Goal: Transaction & Acquisition: Purchase product/service

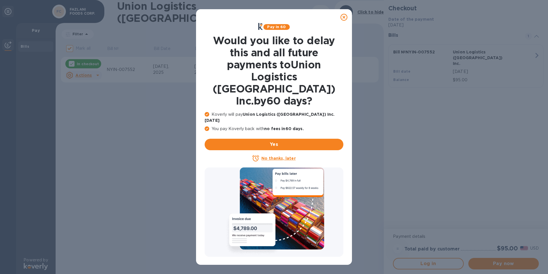
click at [345, 18] on icon at bounding box center [344, 17] width 7 height 7
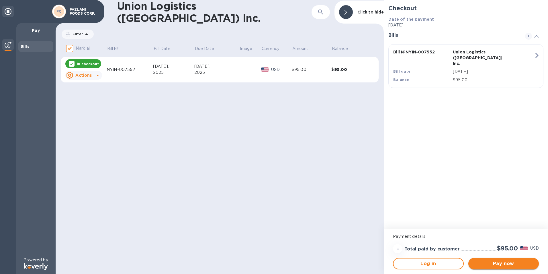
click at [498, 262] on span "Pay now" at bounding box center [503, 263] width 61 height 7
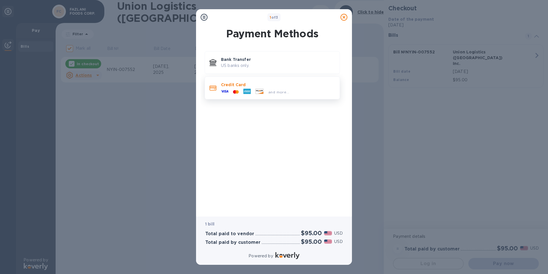
click at [236, 81] on div "Credit Card and more..." at bounding box center [278, 87] width 119 height 17
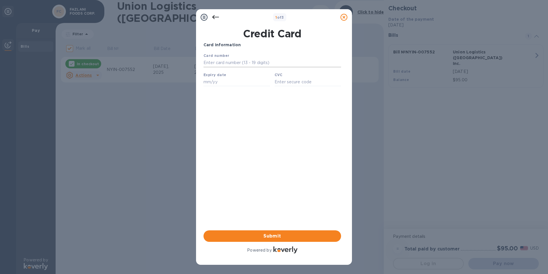
click at [239, 63] on input "text" at bounding box center [273, 63] width 138 height 9
type input "[CREDIT_CARD_NUMBER]"
type input "05/29"
type input "398"
click at [237, 60] on input "[CREDIT_CARD_NUMBER]" at bounding box center [273, 63] width 138 height 9
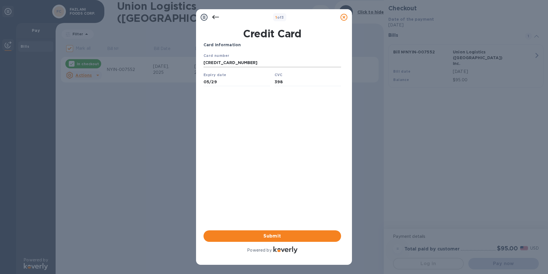
type input "[CREDIT_CARD_NUMBER]"
click at [244, 83] on input "05/29" at bounding box center [237, 81] width 67 height 9
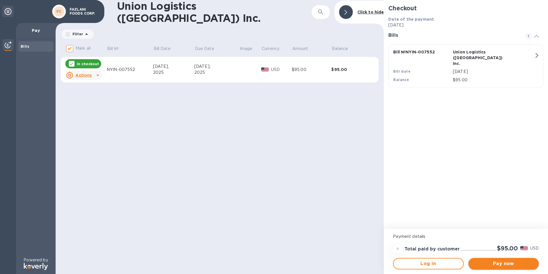
click at [505, 263] on span "Pay now" at bounding box center [503, 263] width 61 height 7
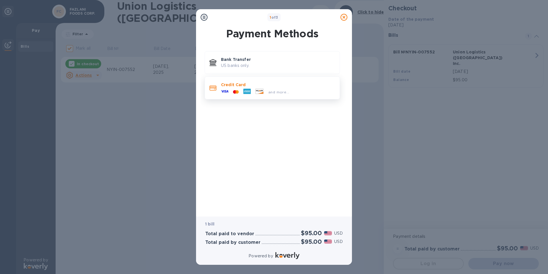
click at [238, 91] on icon at bounding box center [237, 91] width 3 height 3
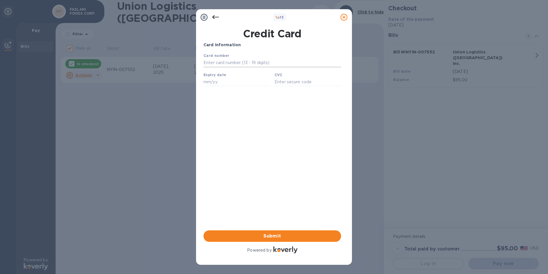
click at [256, 62] on input "text" at bounding box center [273, 63] width 138 height 9
type input "[CREDIT_CARD_NUMBER]"
type input "05/29"
type input "238"
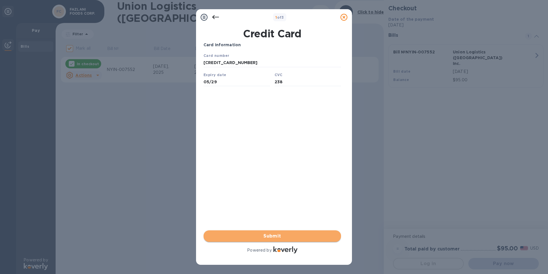
click at [287, 235] on span "Submit" at bounding box center [272, 235] width 128 height 7
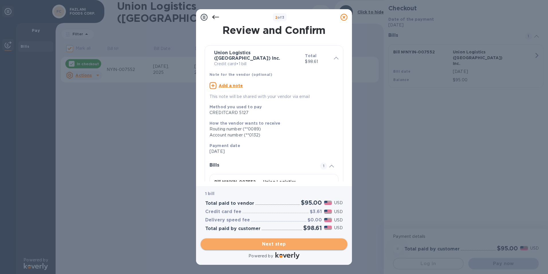
click at [275, 242] on span "Next step" at bounding box center [274, 243] width 138 height 7
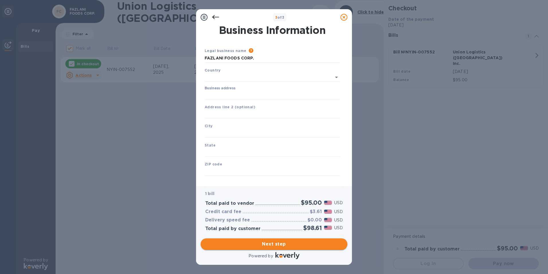
type input "[GEOGRAPHIC_DATA]"
click at [215, 17] on icon at bounding box center [215, 17] width 7 height 4
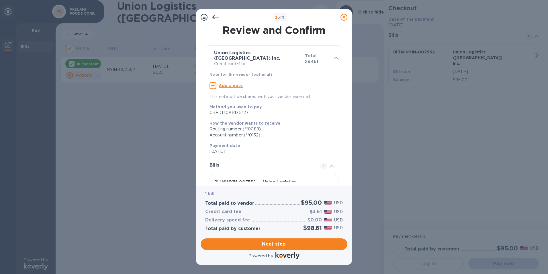
click at [234, 83] on u "Add a note" at bounding box center [231, 85] width 24 height 5
click at [243, 84] on textarea at bounding box center [270, 86] width 120 height 5
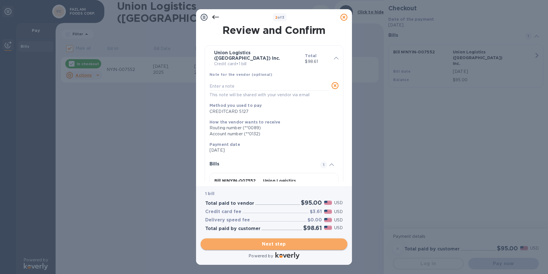
click at [271, 244] on span "Next step" at bounding box center [274, 243] width 138 height 7
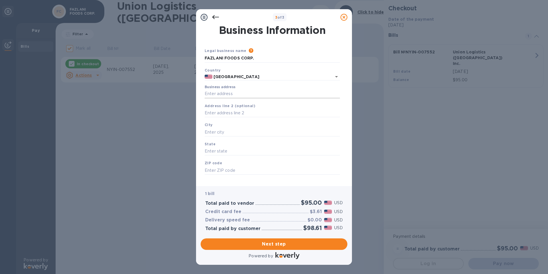
click at [247, 93] on input "Business address" at bounding box center [272, 93] width 135 height 9
type input "[STREET_ADDRESS]"
type input "Somerville"
type input "NJ"
type input "08876"
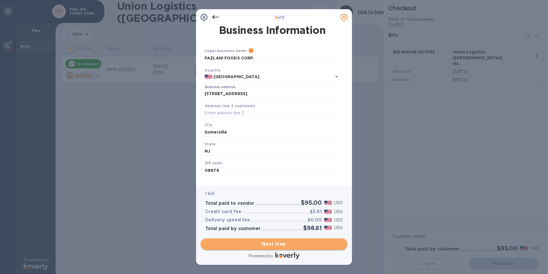
click at [284, 245] on span "Next step" at bounding box center [274, 243] width 138 height 7
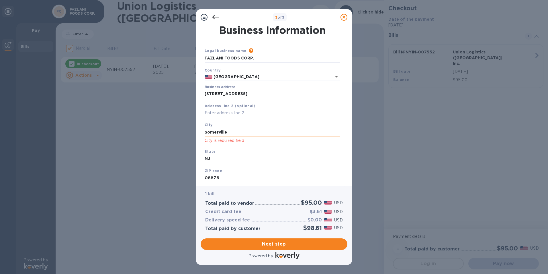
click at [236, 131] on input "Somerville" at bounding box center [272, 132] width 135 height 9
drag, startPoint x: 236, startPoint y: 131, endPoint x: 217, endPoint y: 131, distance: 19.8
click at [217, 131] on input "Somerville" at bounding box center [272, 132] width 135 height 9
type input "Somerville"
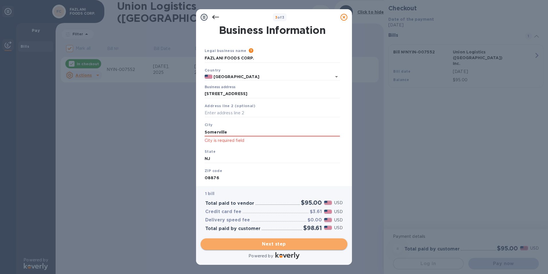
click at [297, 241] on span "Next step" at bounding box center [274, 243] width 138 height 7
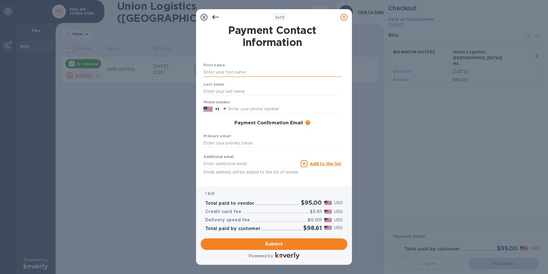
click at [235, 73] on input "text" at bounding box center [273, 72] width 138 height 9
type input "Madhavi"
type input "[PERSON_NAME]"
type input "9294989551"
type input "[EMAIL_ADDRESS][PERSON_NAME][DOMAIN_NAME]"
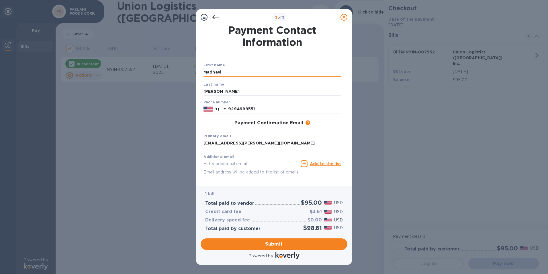
type input "[EMAIL_ADDRESS][DOMAIN_NAME]"
click at [283, 242] on span "Submit" at bounding box center [274, 243] width 138 height 7
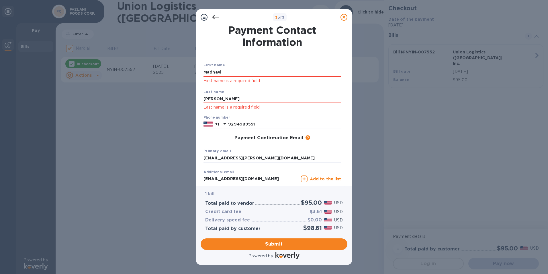
click at [236, 93] on div "Last name [PERSON_NAME] Last name is a required field" at bounding box center [272, 99] width 142 height 27
click at [232, 98] on input "[PERSON_NAME]" at bounding box center [273, 99] width 138 height 9
click at [223, 72] on input "Madhavi" at bounding box center [273, 72] width 138 height 9
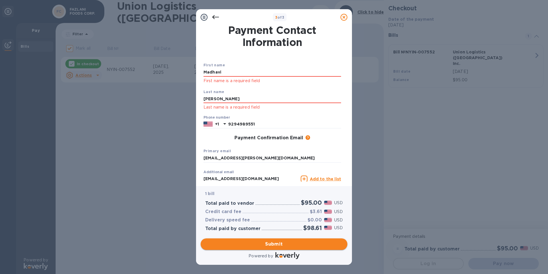
click at [268, 241] on span "Submit" at bounding box center [274, 243] width 138 height 7
click at [221, 71] on input "Madhavi" at bounding box center [273, 72] width 138 height 9
type input "Madhavi"
type input "[PERSON_NAME]"
click at [268, 242] on span "Submit" at bounding box center [274, 243] width 138 height 7
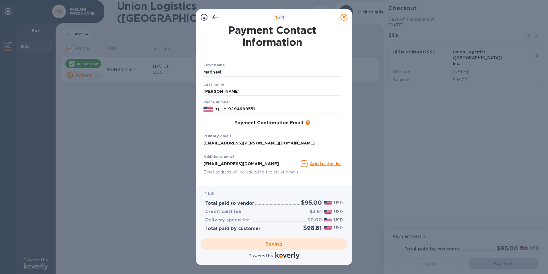
checkbox input "false"
